Goal: Information Seeking & Learning: Learn about a topic

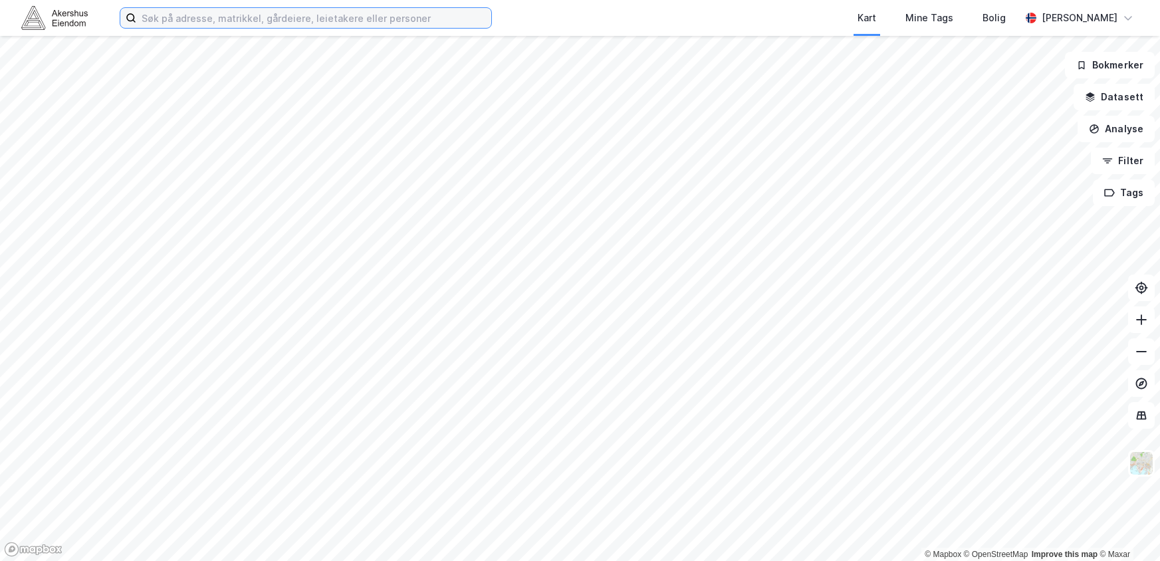
click at [225, 17] on input at bounding box center [313, 18] width 355 height 20
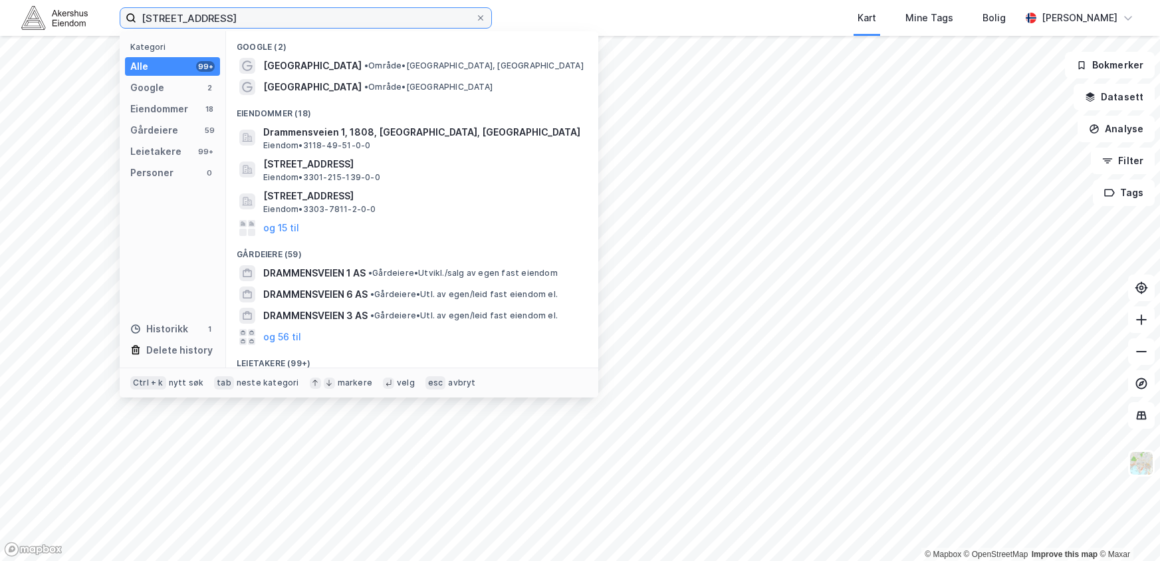
type input "[STREET_ADDRESS]"
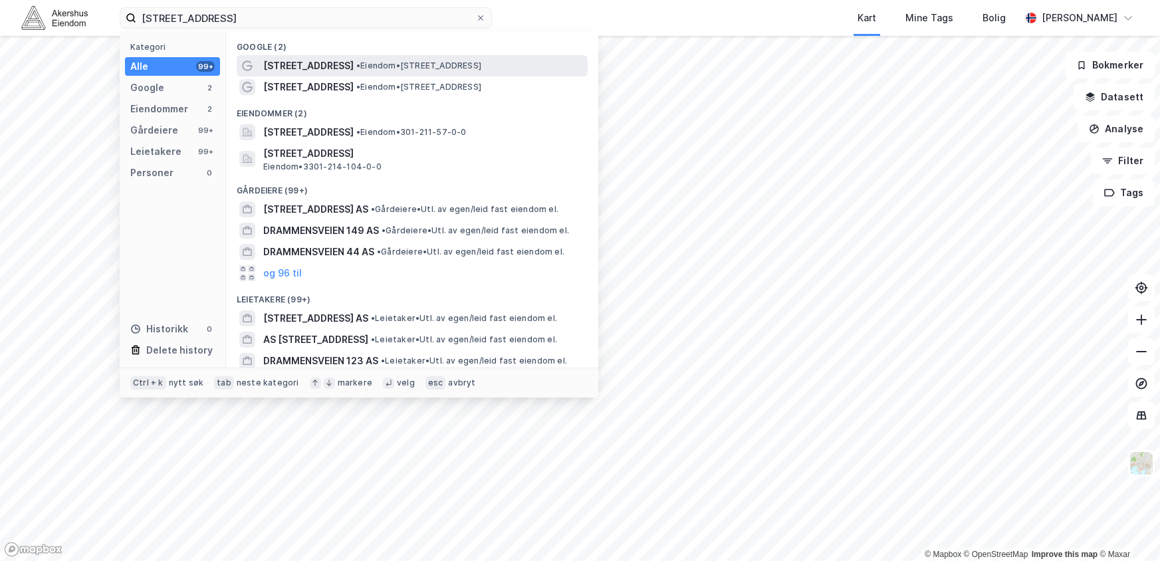
click at [422, 70] on span "• Eiendom • [STREET_ADDRESS]" at bounding box center [418, 65] width 125 height 11
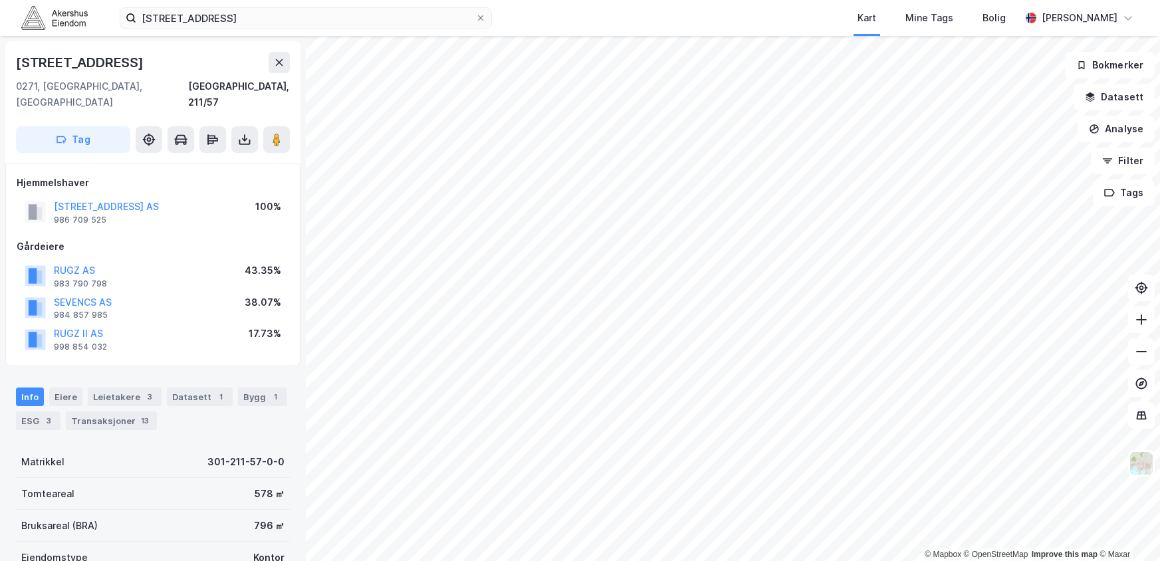
click at [780, 560] on html "drammensveien 49 Kart Mine Tags Bolig [PERSON_NAME] © Mapbox © OpenStreetMap Im…" at bounding box center [580, 280] width 1160 height 561
click at [681, 560] on html "drammensveien 49 Kart Mine Tags Bolig [PERSON_NAME] © Mapbox © OpenStreetMap Im…" at bounding box center [580, 280] width 1160 height 561
click at [839, 560] on html "drammensveien 49 Kart Mine Tags Bolig [PERSON_NAME] © Mapbox © OpenStreetMap Im…" at bounding box center [580, 280] width 1160 height 561
click at [0, 0] on button "[STREET_ADDRESS] AS" at bounding box center [0, 0] width 0 height 0
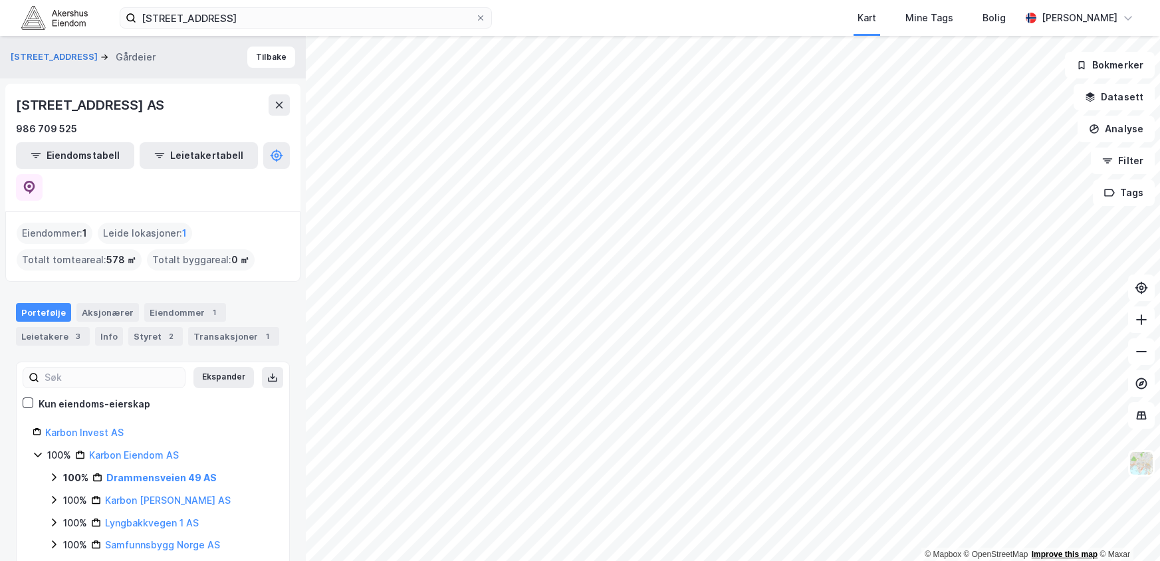
click at [1094, 560] on html "drammensveien 49 Kart Mine Tags Bolig [PERSON_NAME] © Mapbox © OpenStreetMap Im…" at bounding box center [580, 280] width 1160 height 561
click at [583, 560] on html "drammensveien 49 Kart Mine Tags Bolig [PERSON_NAME] © Mapbox © OpenStreetMap Im…" at bounding box center [580, 280] width 1160 height 561
click at [253, 81] on div "© Mapbox © OpenStreetMap Improve this map © Maxar Drammensveien 49 Gårdeier Til…" at bounding box center [580, 298] width 1160 height 525
click at [405, 0] on html "drammensveien 49 Kart Mine Tags Bolig [PERSON_NAME] © Mapbox © OpenStreetMap Im…" at bounding box center [580, 280] width 1160 height 561
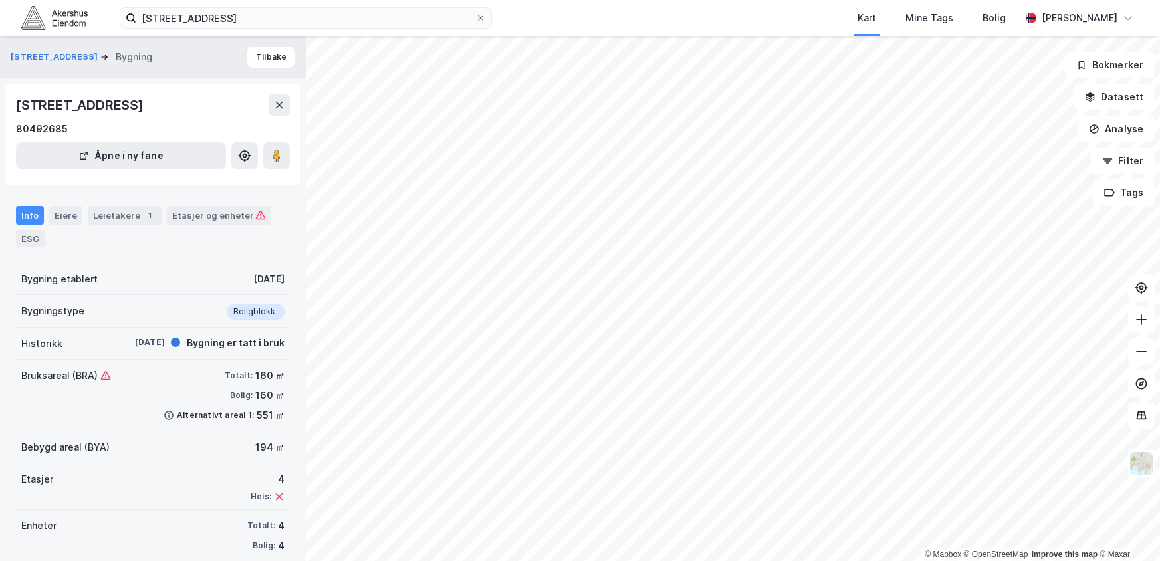
scroll to position [17, 0]
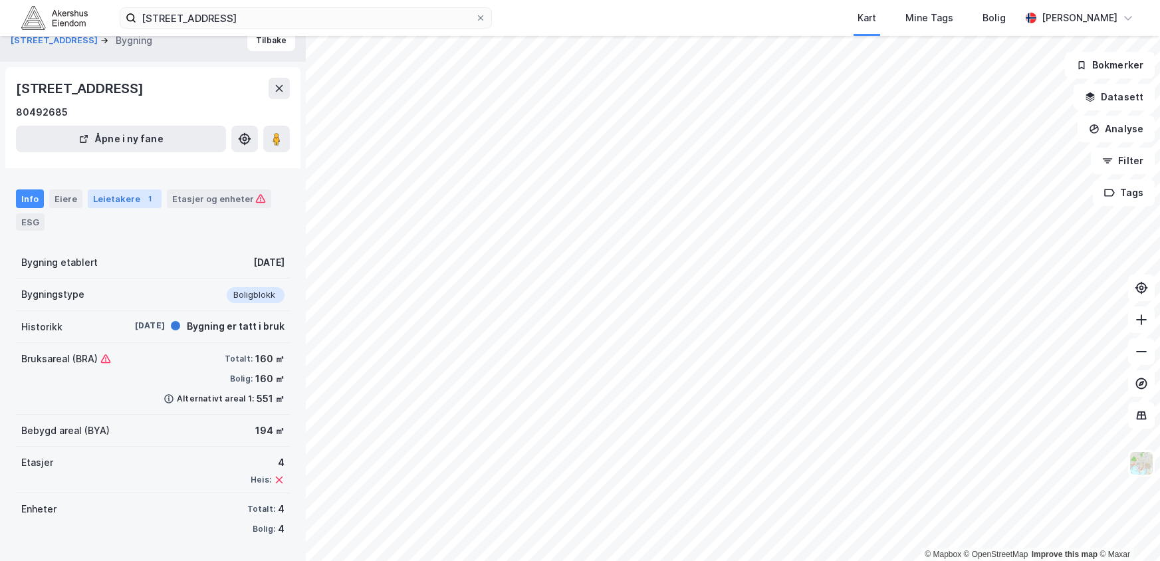
click at [106, 200] on div "Leietakere 1" at bounding box center [125, 198] width 74 height 19
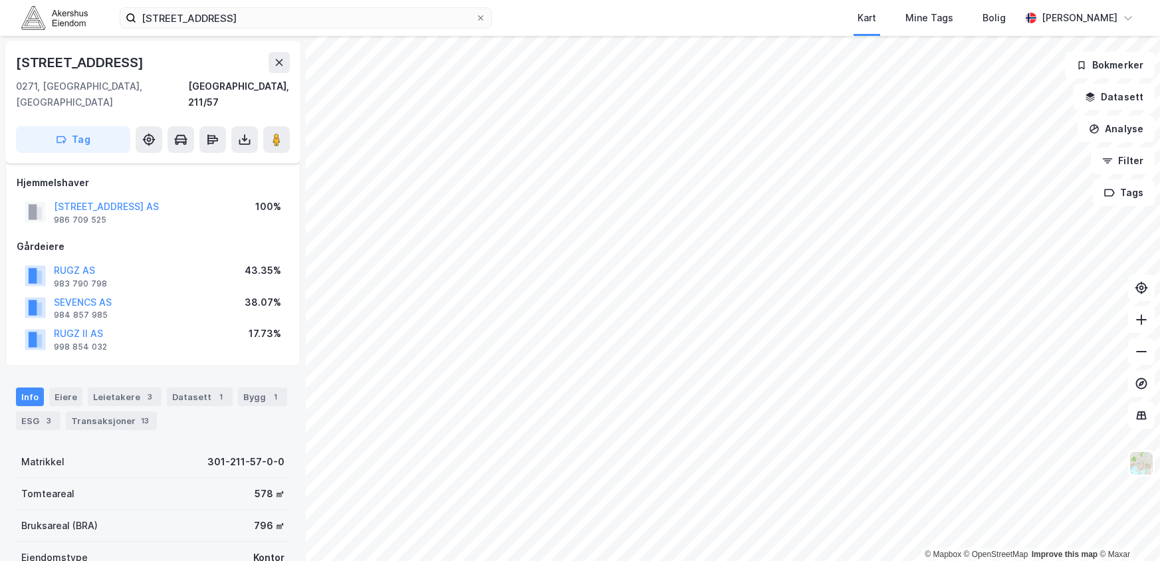
scroll to position [17, 0]
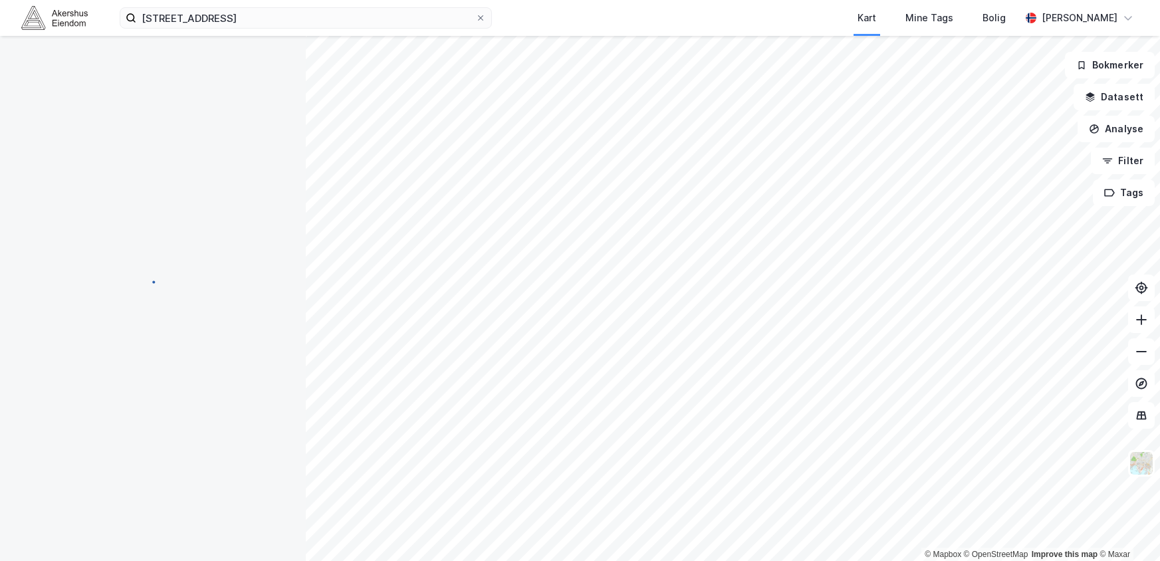
scroll to position [17, 0]
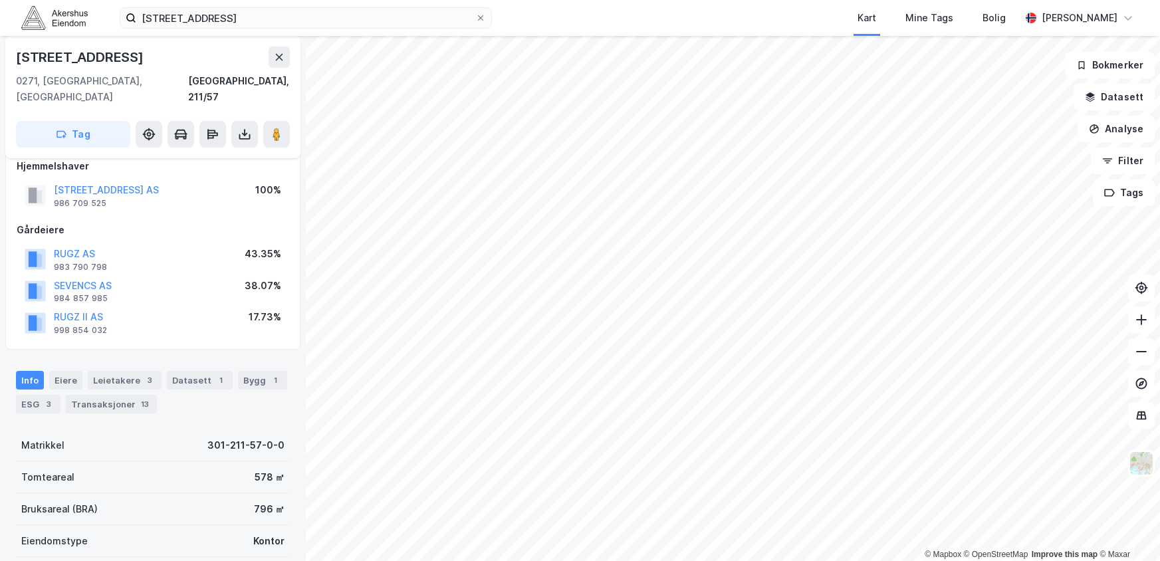
scroll to position [17, 0]
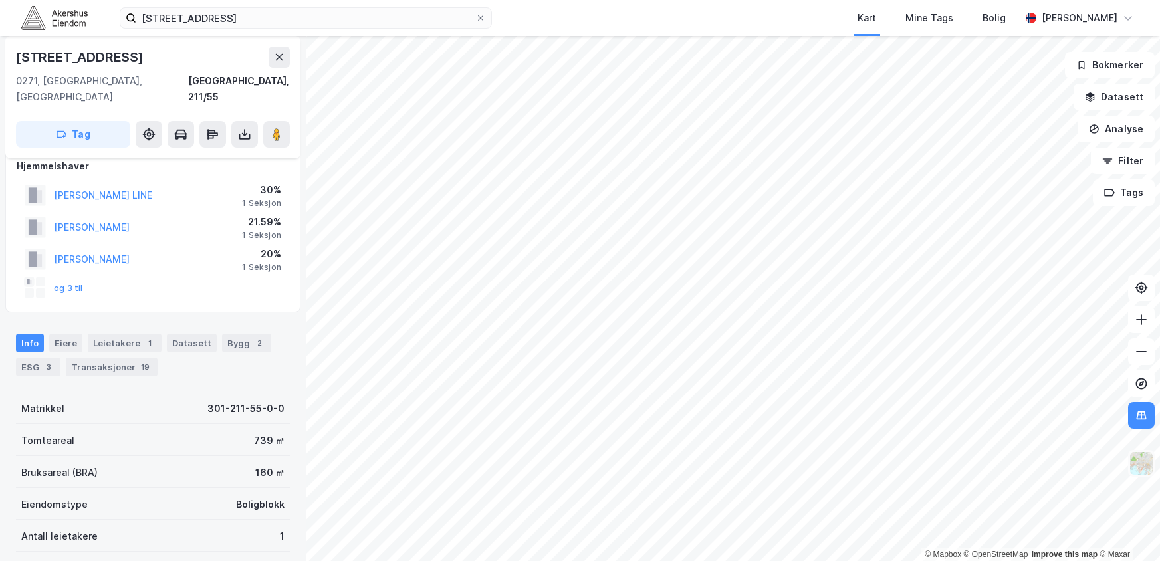
click at [1140, 470] on img at bounding box center [1141, 463] width 25 height 25
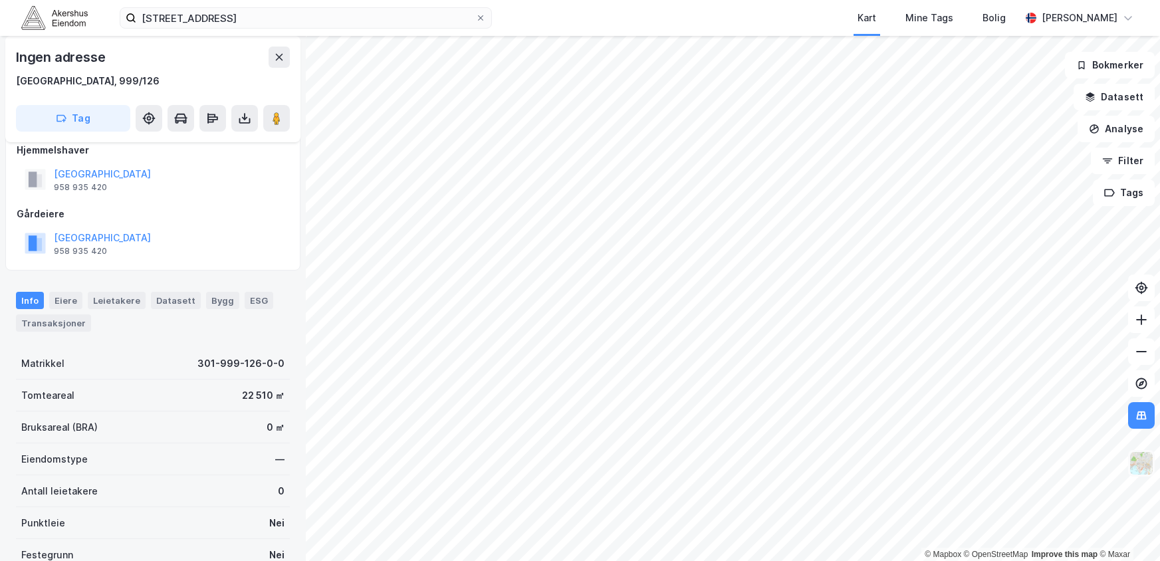
scroll to position [17, 0]
click at [1137, 464] on img at bounding box center [1141, 463] width 25 height 25
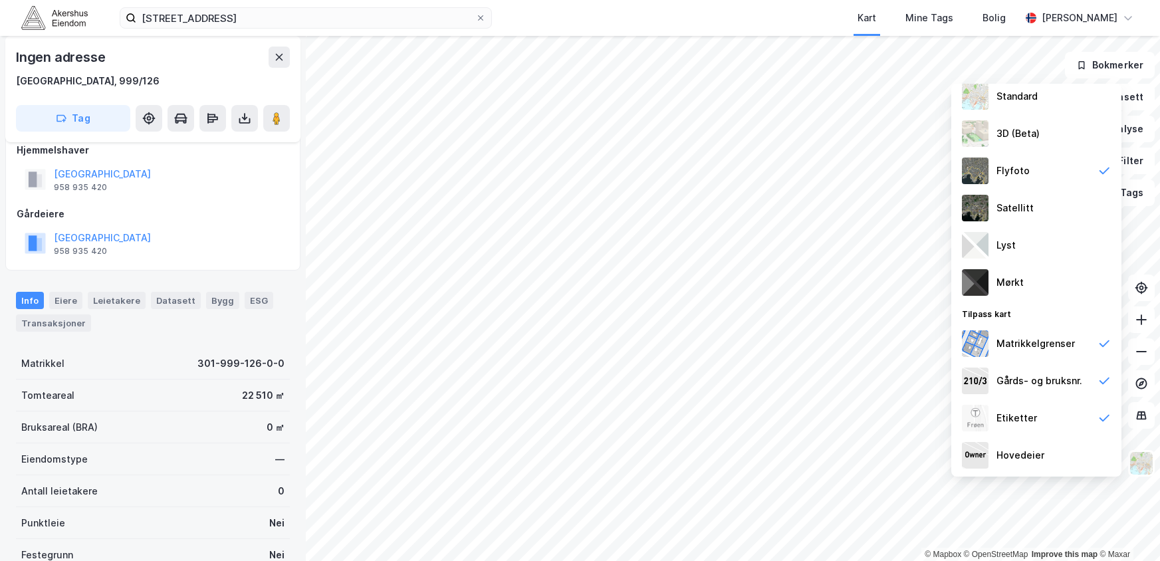
scroll to position [0, 0]
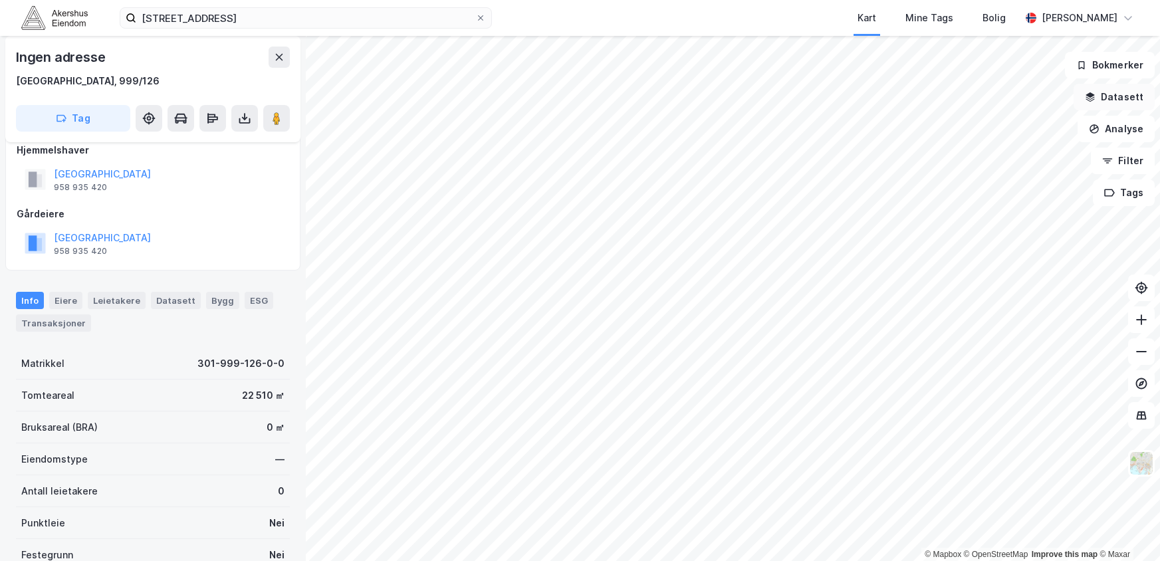
click at [1093, 90] on button "Datasett" at bounding box center [1114, 97] width 81 height 27
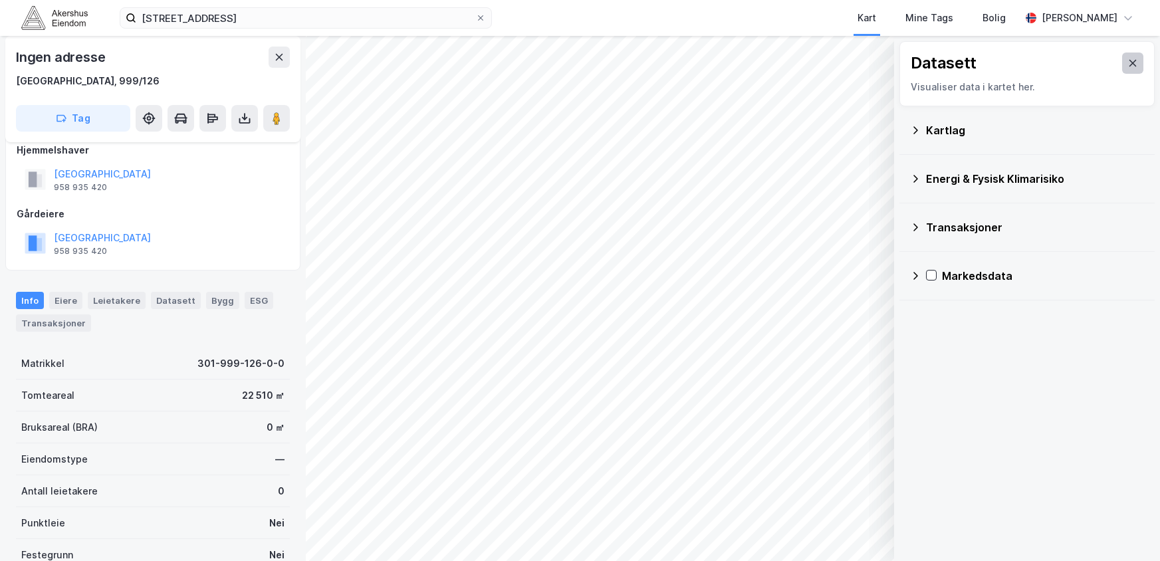
click at [1122, 57] on button at bounding box center [1132, 63] width 21 height 21
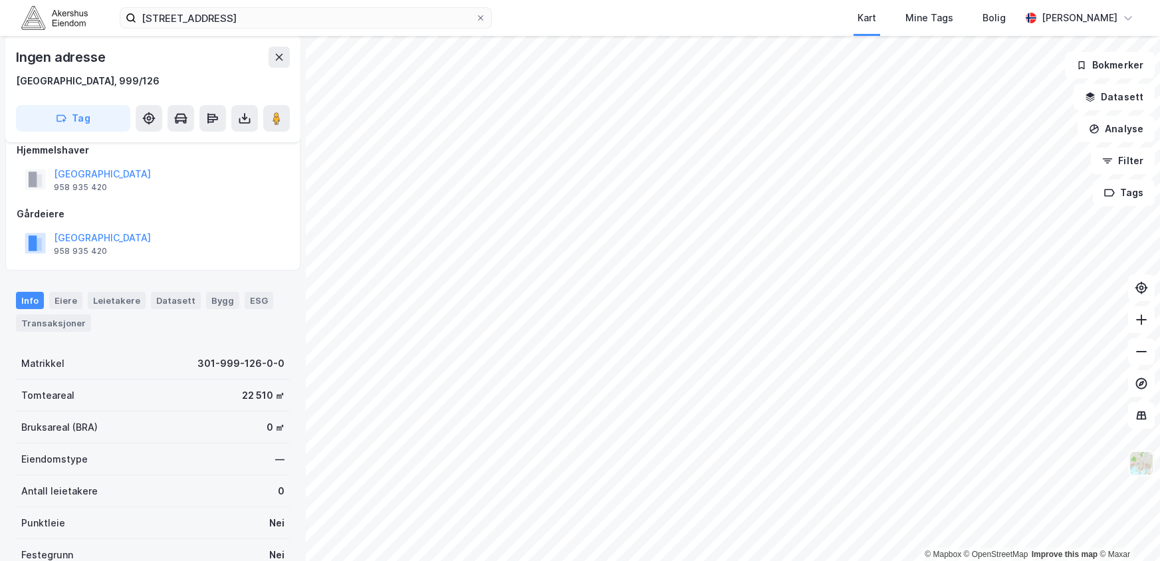
click at [1143, 461] on img at bounding box center [1141, 463] width 25 height 25
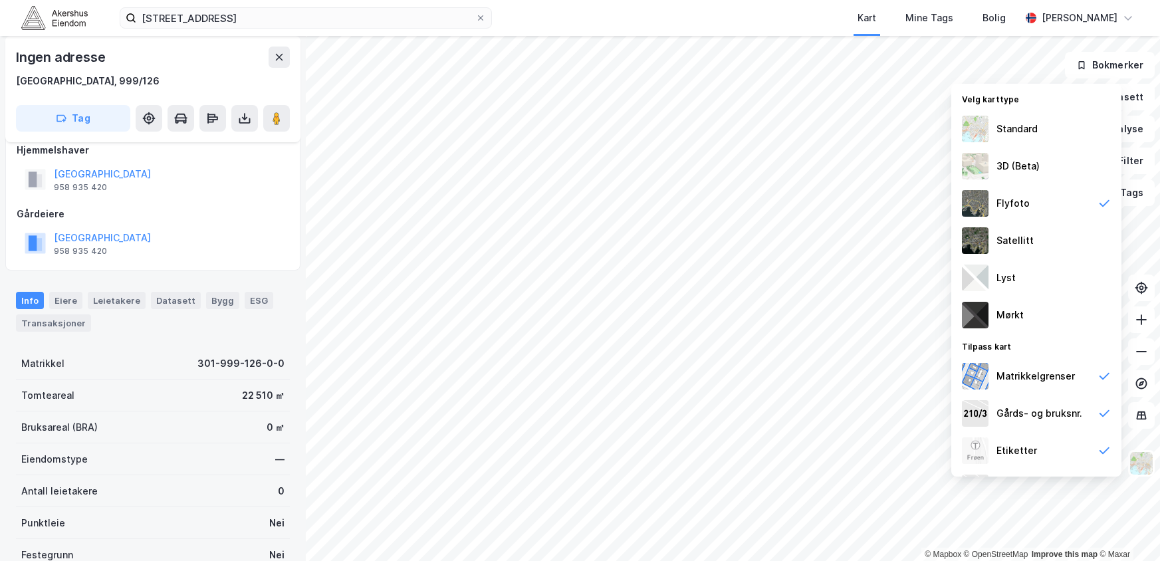
click at [997, 128] on div "Standard" at bounding box center [1016, 129] width 41 height 16
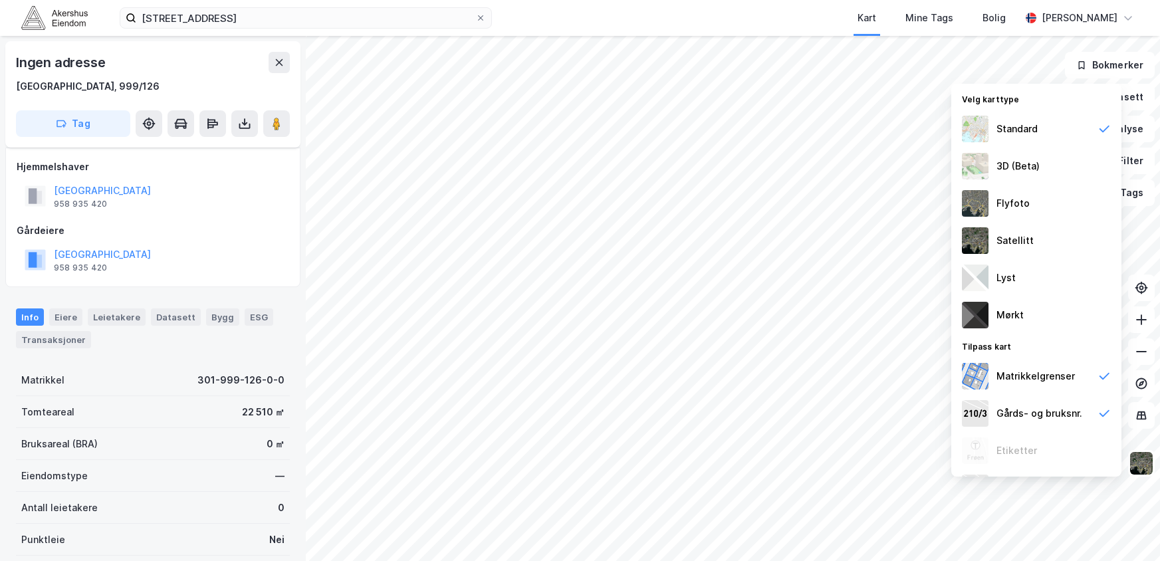
scroll to position [17, 0]
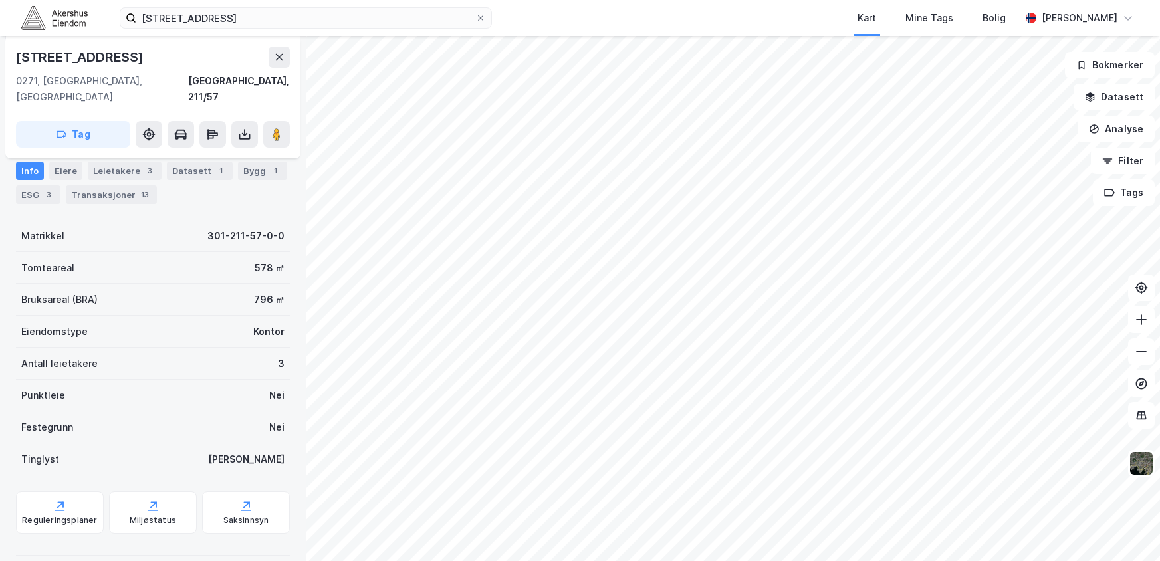
scroll to position [5, 0]
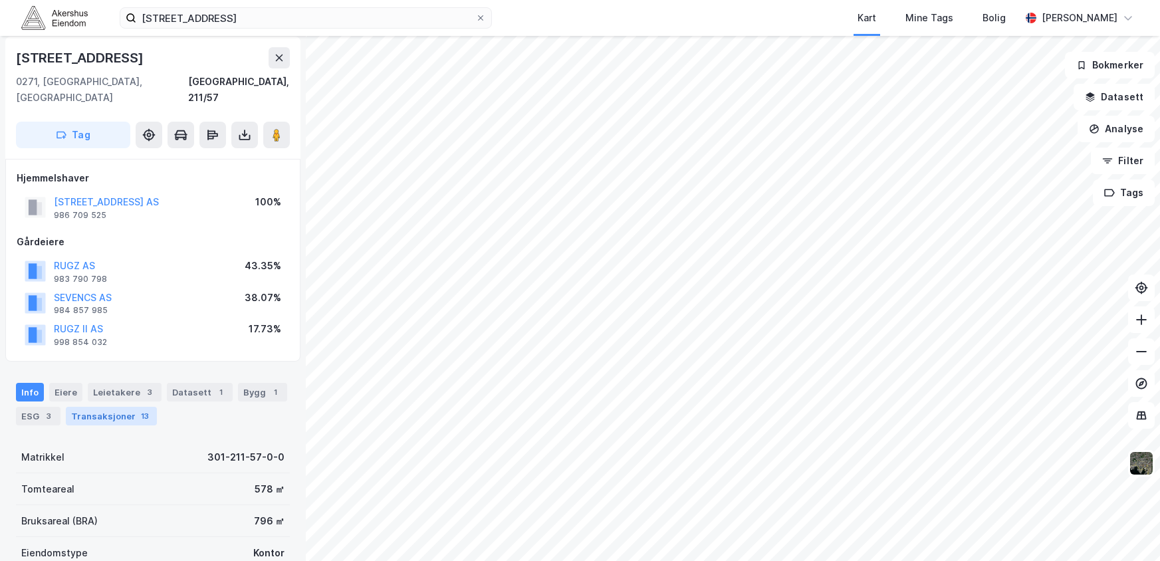
click at [100, 407] on div "Transaksjoner 13" at bounding box center [111, 416] width 91 height 19
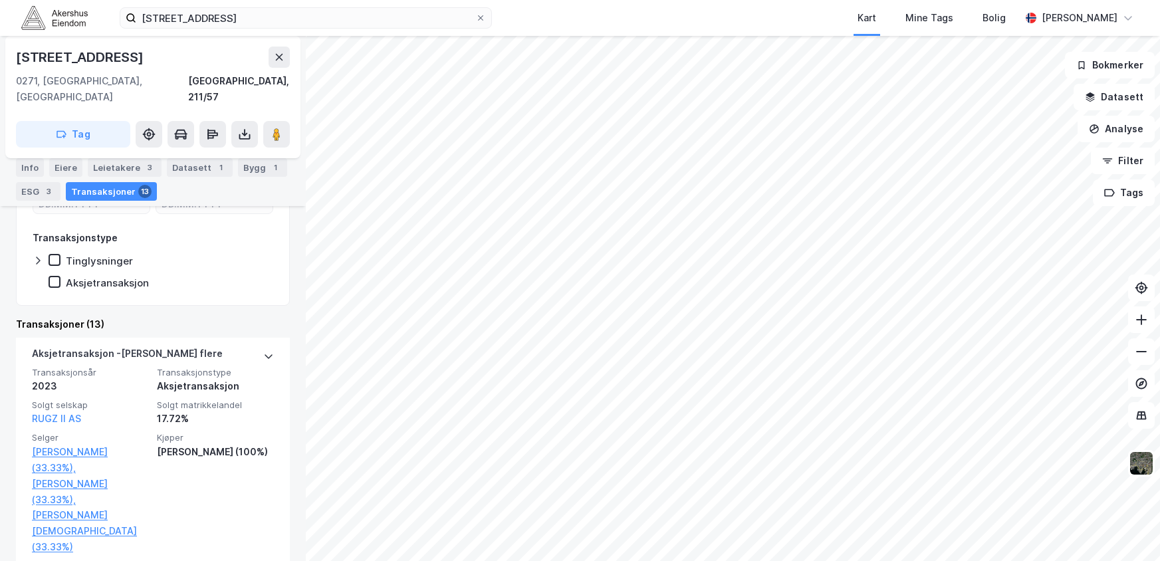
scroll to position [340, 0]
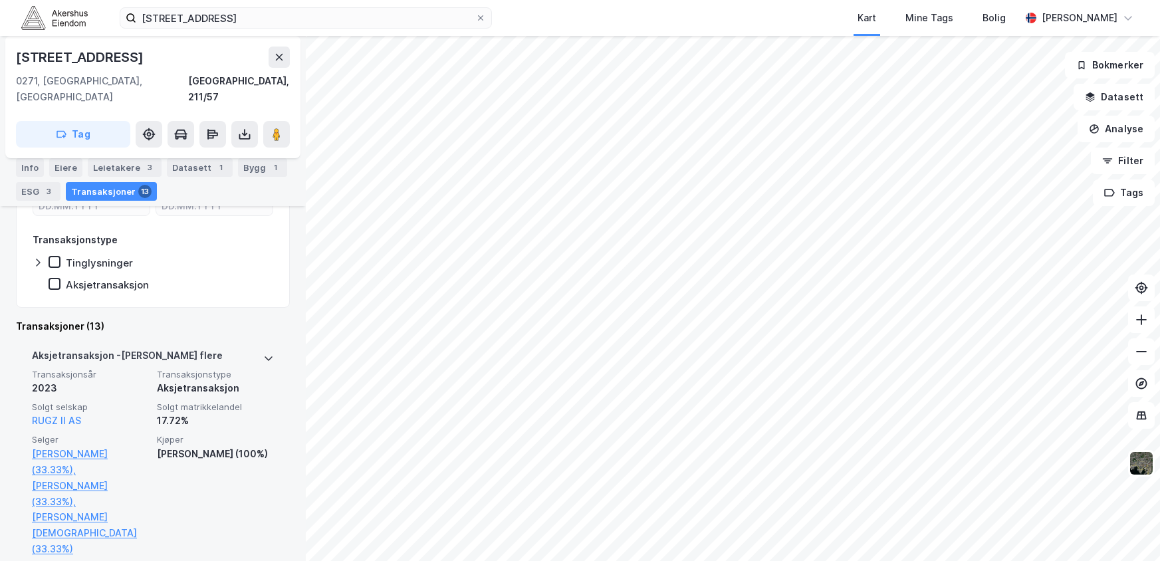
click at [263, 353] on icon at bounding box center [268, 358] width 11 height 11
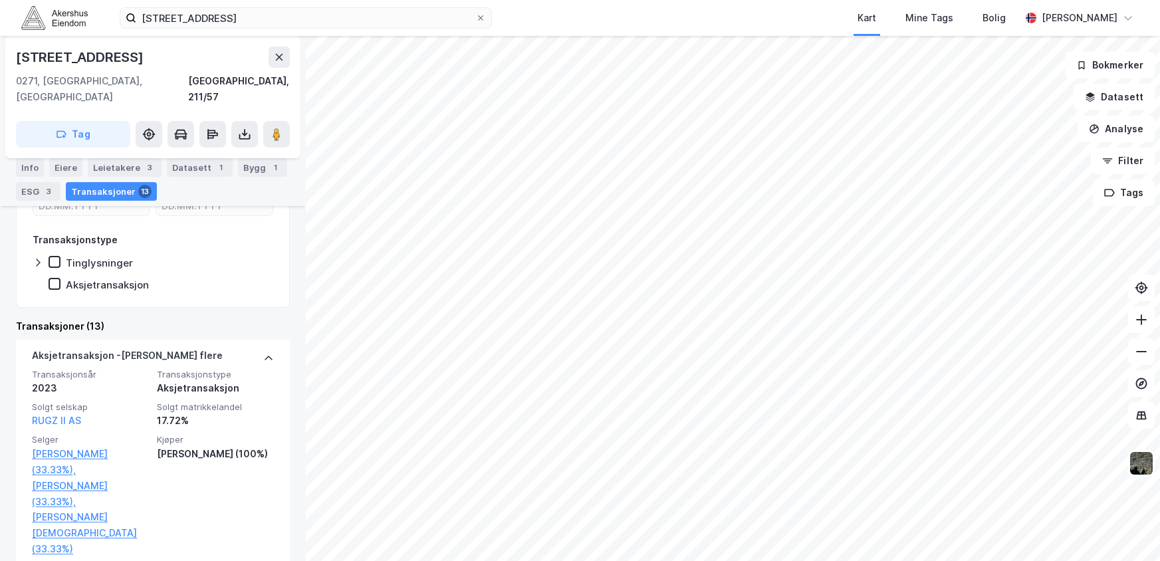
click at [263, 353] on icon at bounding box center [268, 358] width 11 height 11
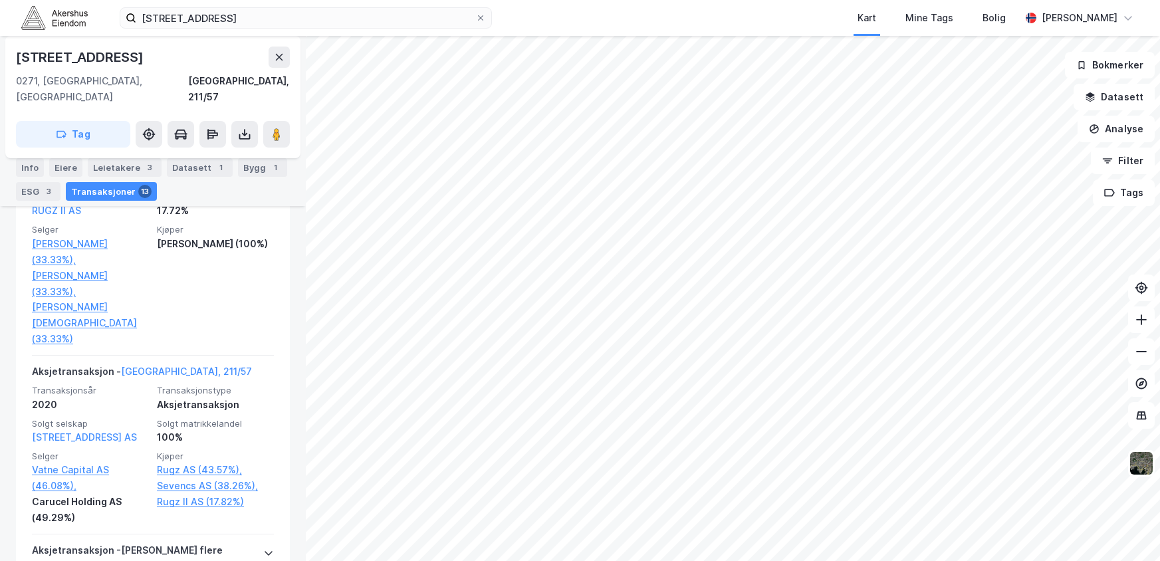
scroll to position [562, 0]
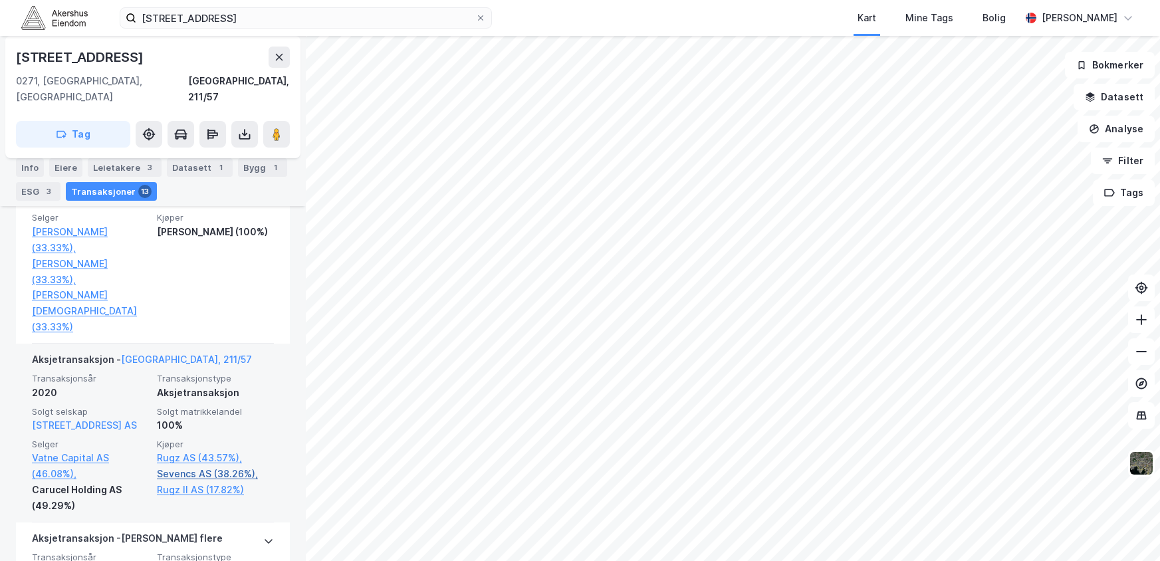
click at [186, 466] on link "Sevencs AS (38.26%)," at bounding box center [215, 474] width 117 height 16
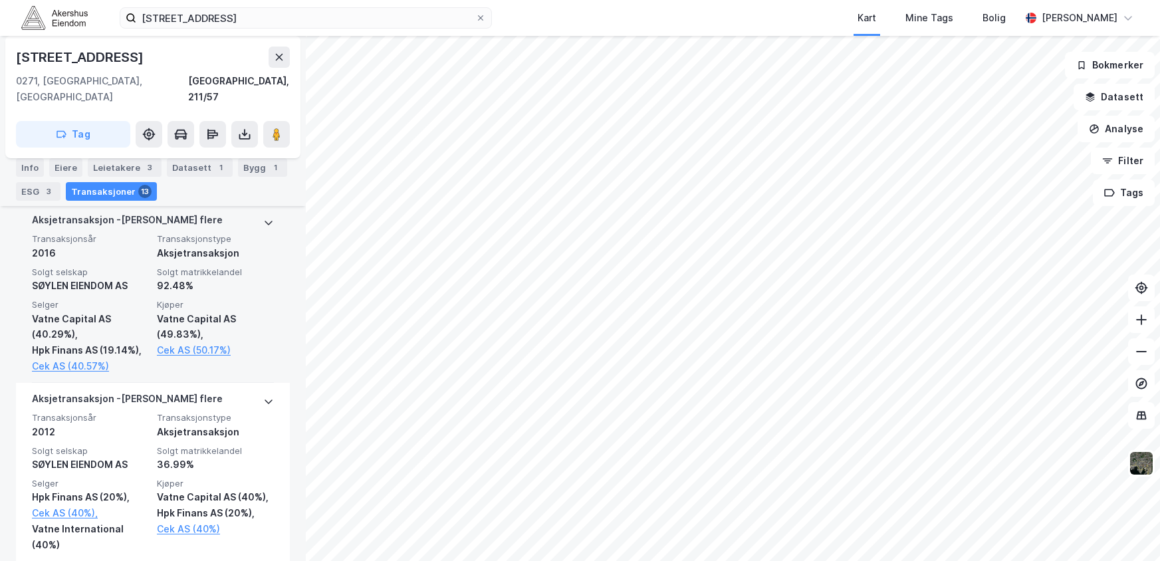
scroll to position [1004, 0]
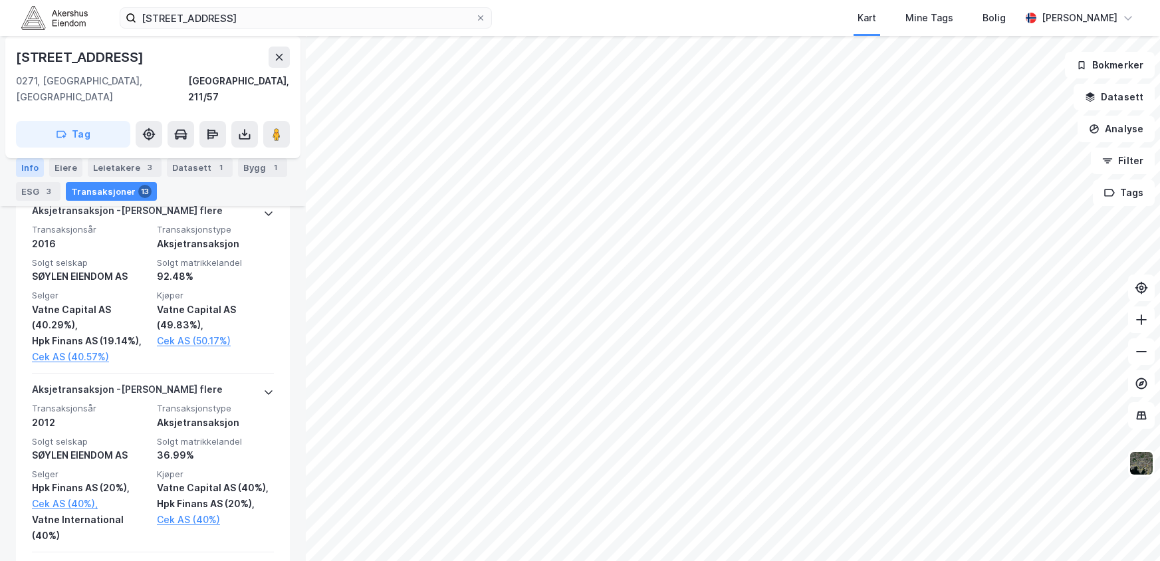
click at [34, 164] on div "Info" at bounding box center [30, 167] width 28 height 19
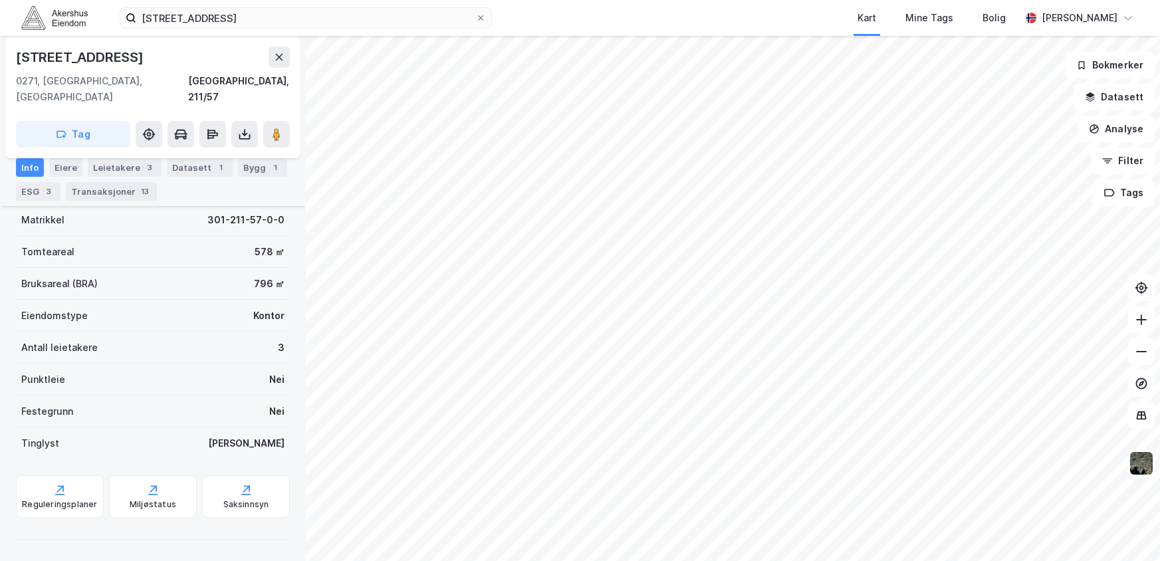
scroll to position [226, 0]
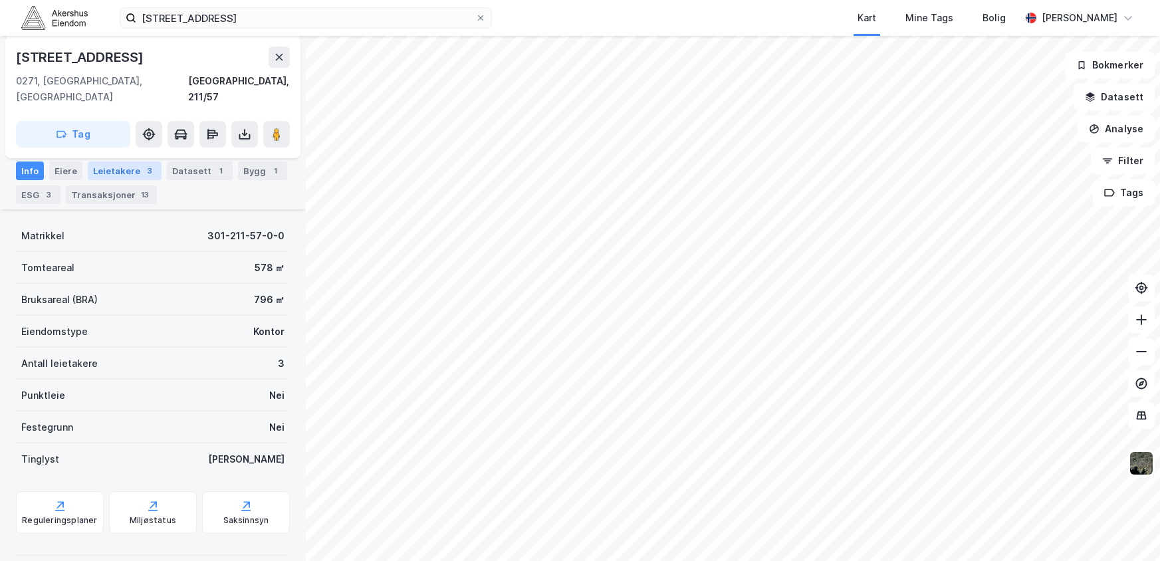
click at [132, 171] on div "Leietakere 3" at bounding box center [125, 171] width 74 height 19
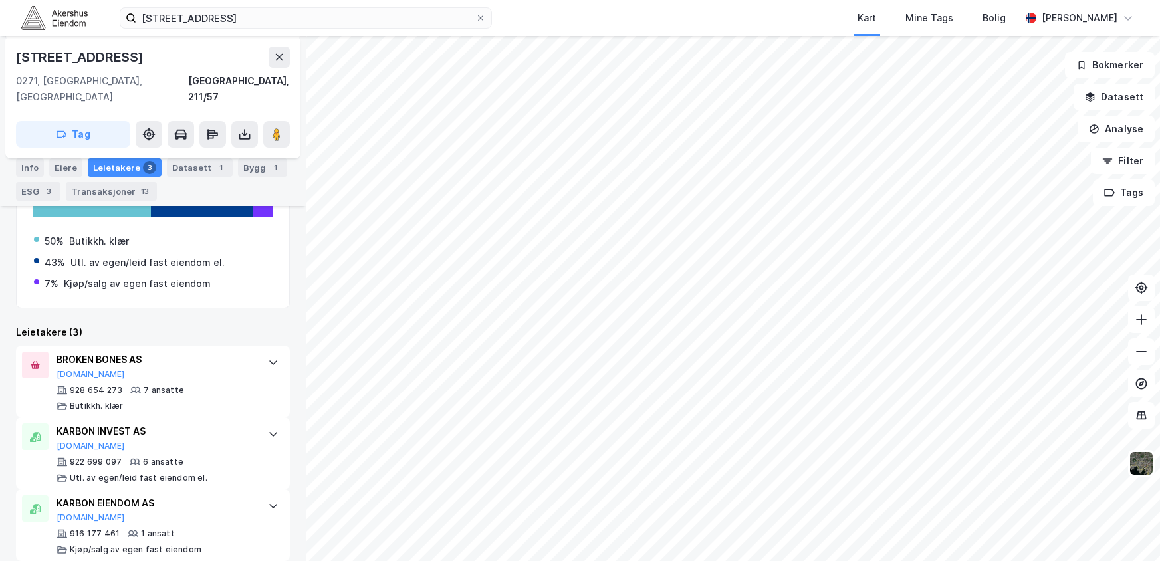
scroll to position [104, 0]
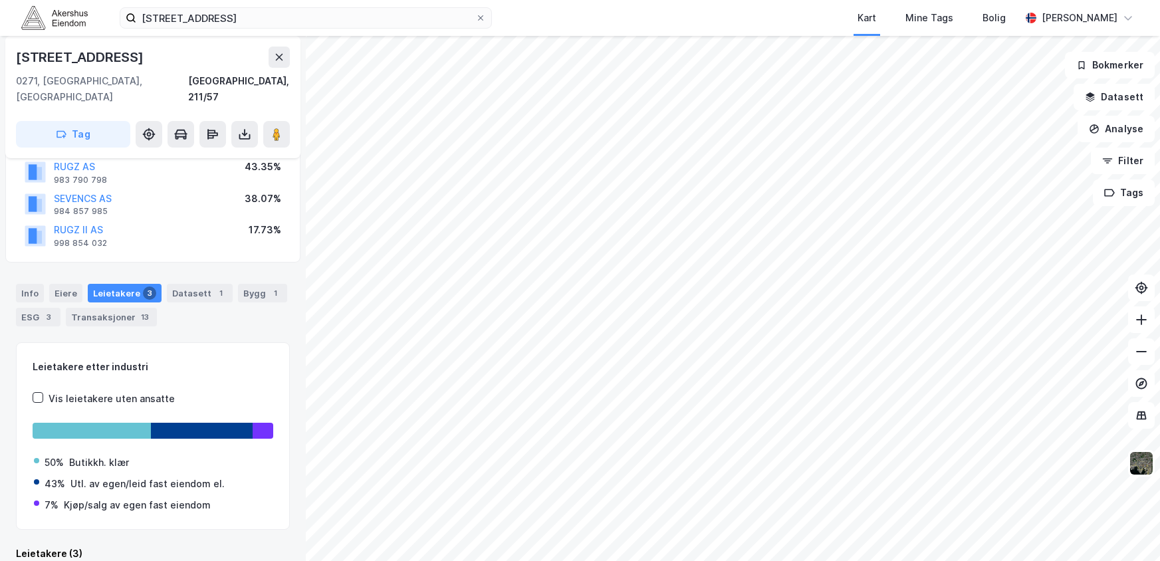
click at [55, 284] on div "Eiere" at bounding box center [65, 293] width 33 height 19
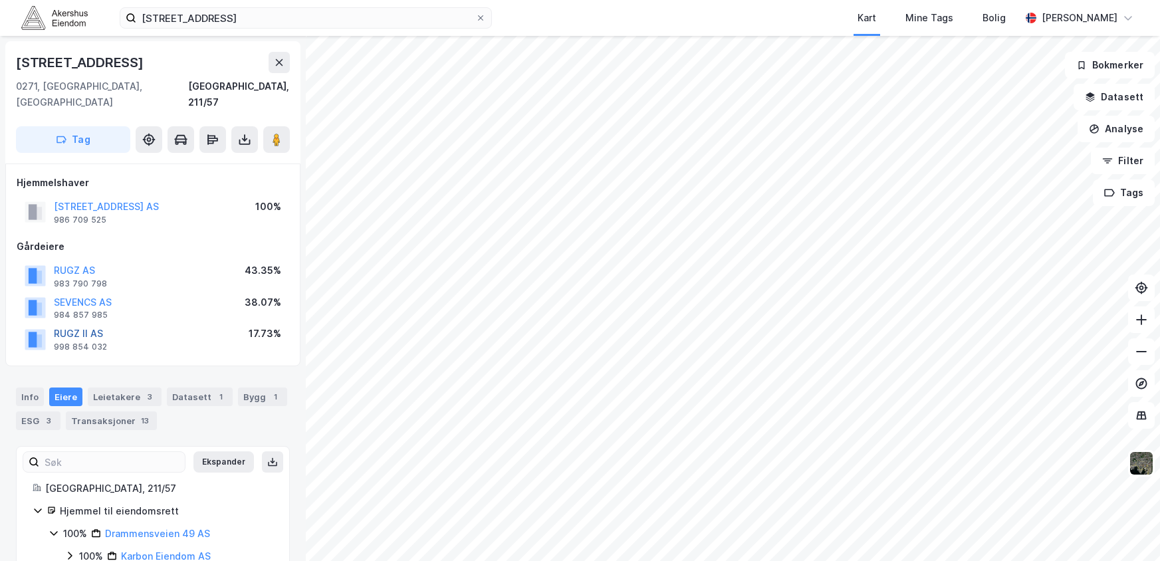
click at [0, 0] on button "RUGZ II AS" at bounding box center [0, 0] width 0 height 0
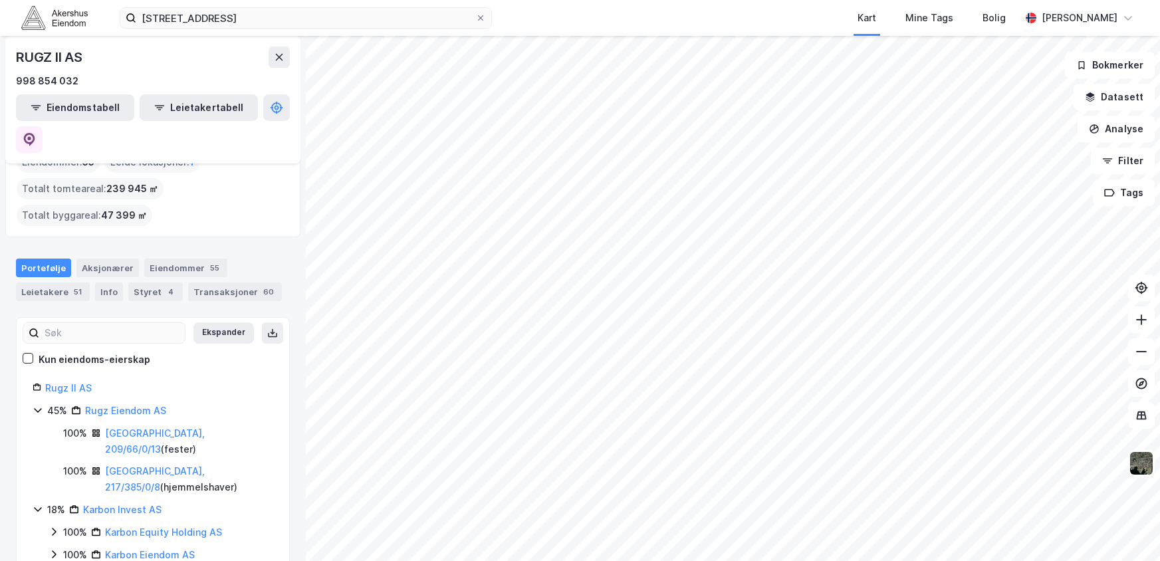
scroll to position [62, 0]
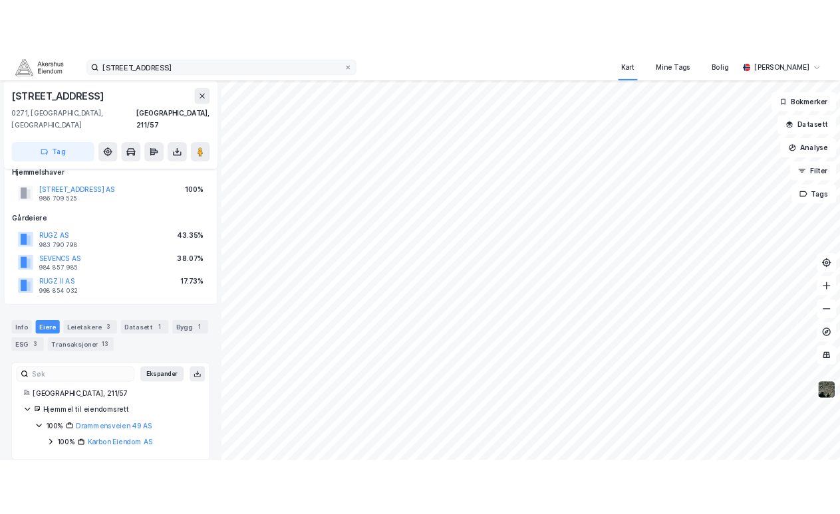
scroll to position [19, 0]
